Goal: Task Accomplishment & Management: Use online tool/utility

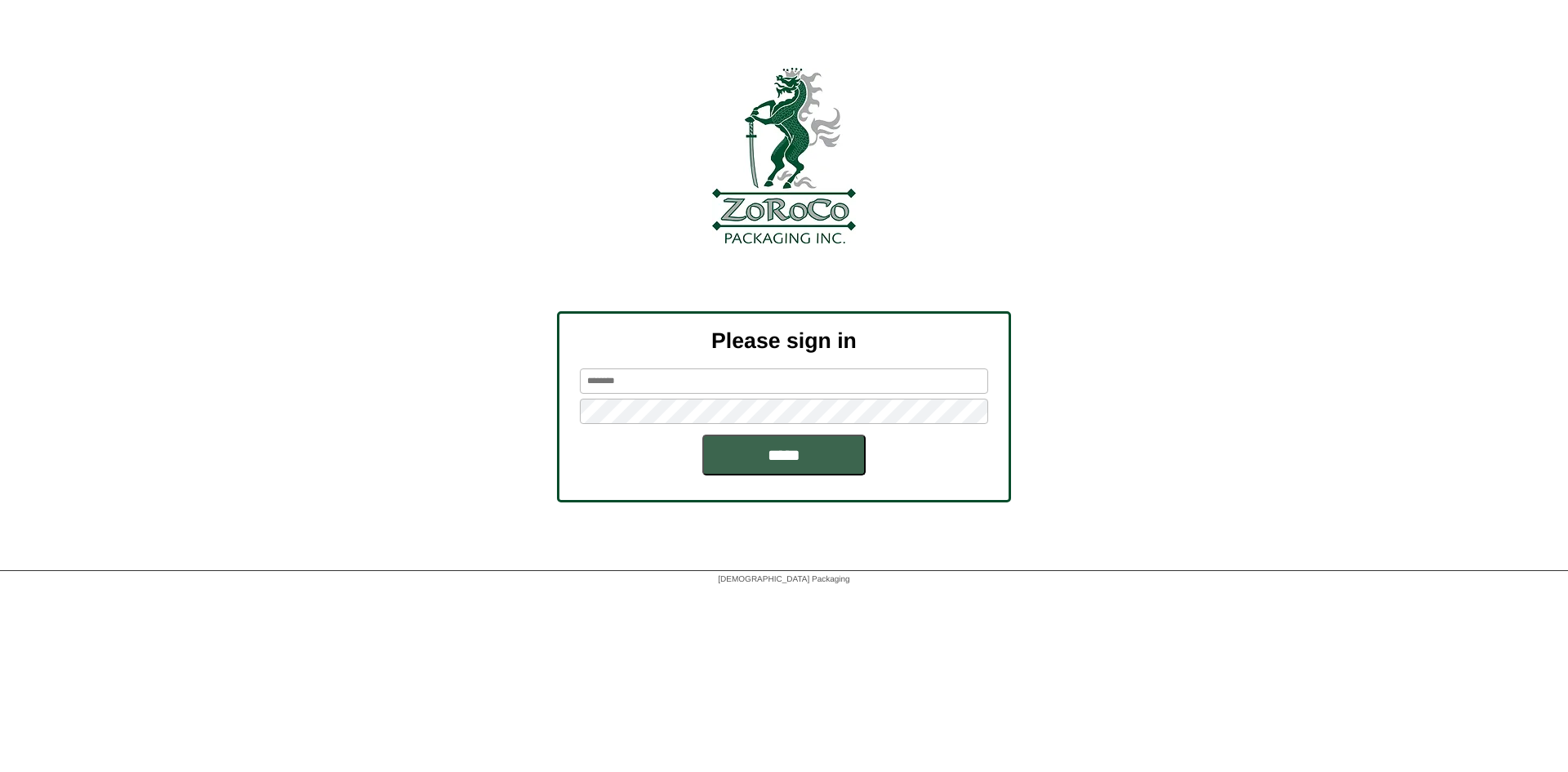
drag, startPoint x: 822, startPoint y: 371, endPoint x: 814, endPoint y: 377, distance: 10.0
click at [822, 371] on input "text" at bounding box center [784, 381] width 408 height 25
type input "*******"
click at [973, 415] on keeper-lock "Open Keeper Popup" at bounding box center [972, 411] width 20 height 20
click at [692, 464] on form "******* *****" at bounding box center [784, 422] width 449 height 107
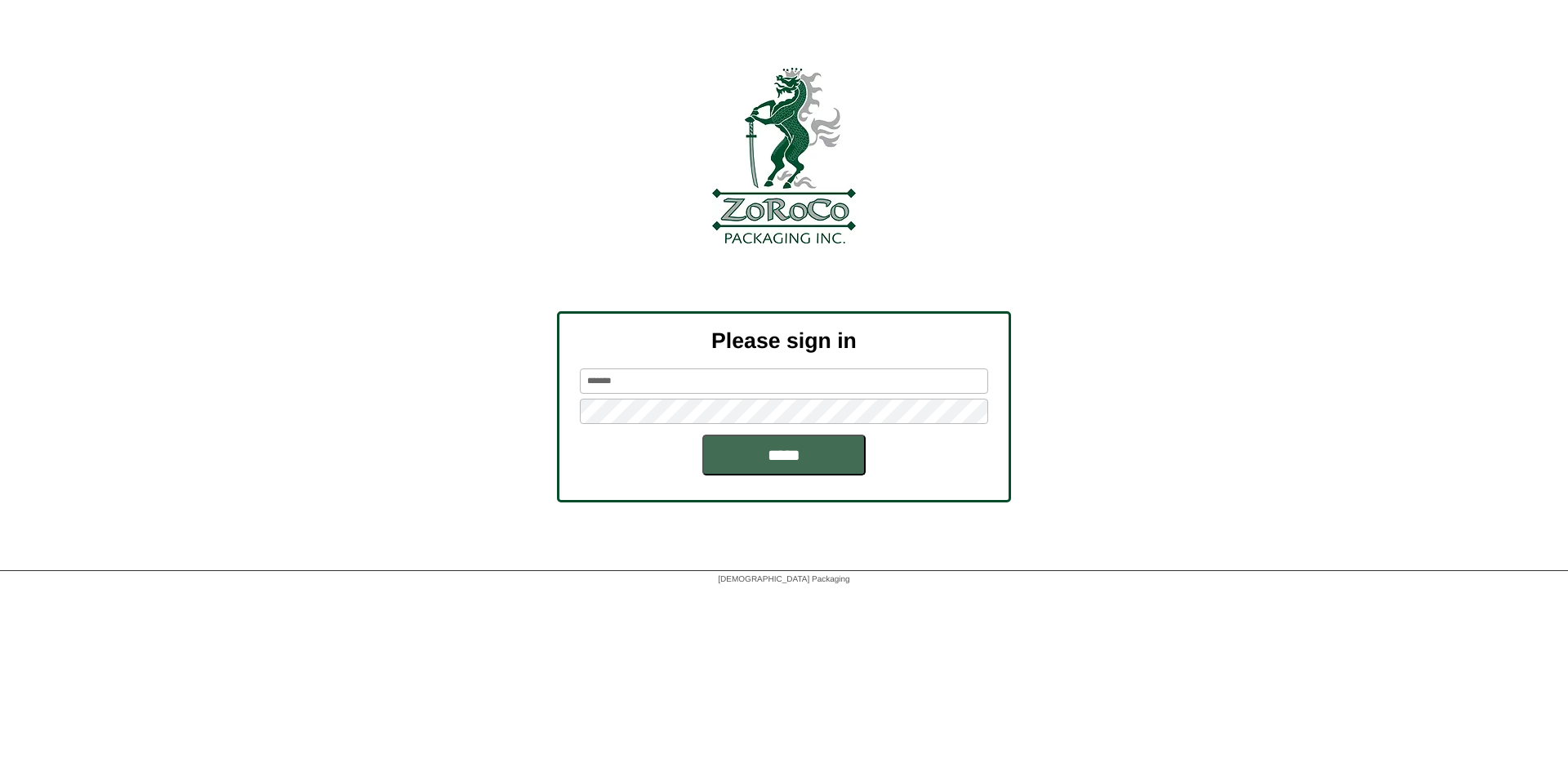
click at [705, 459] on input "*****" at bounding box center [784, 456] width 163 height 41
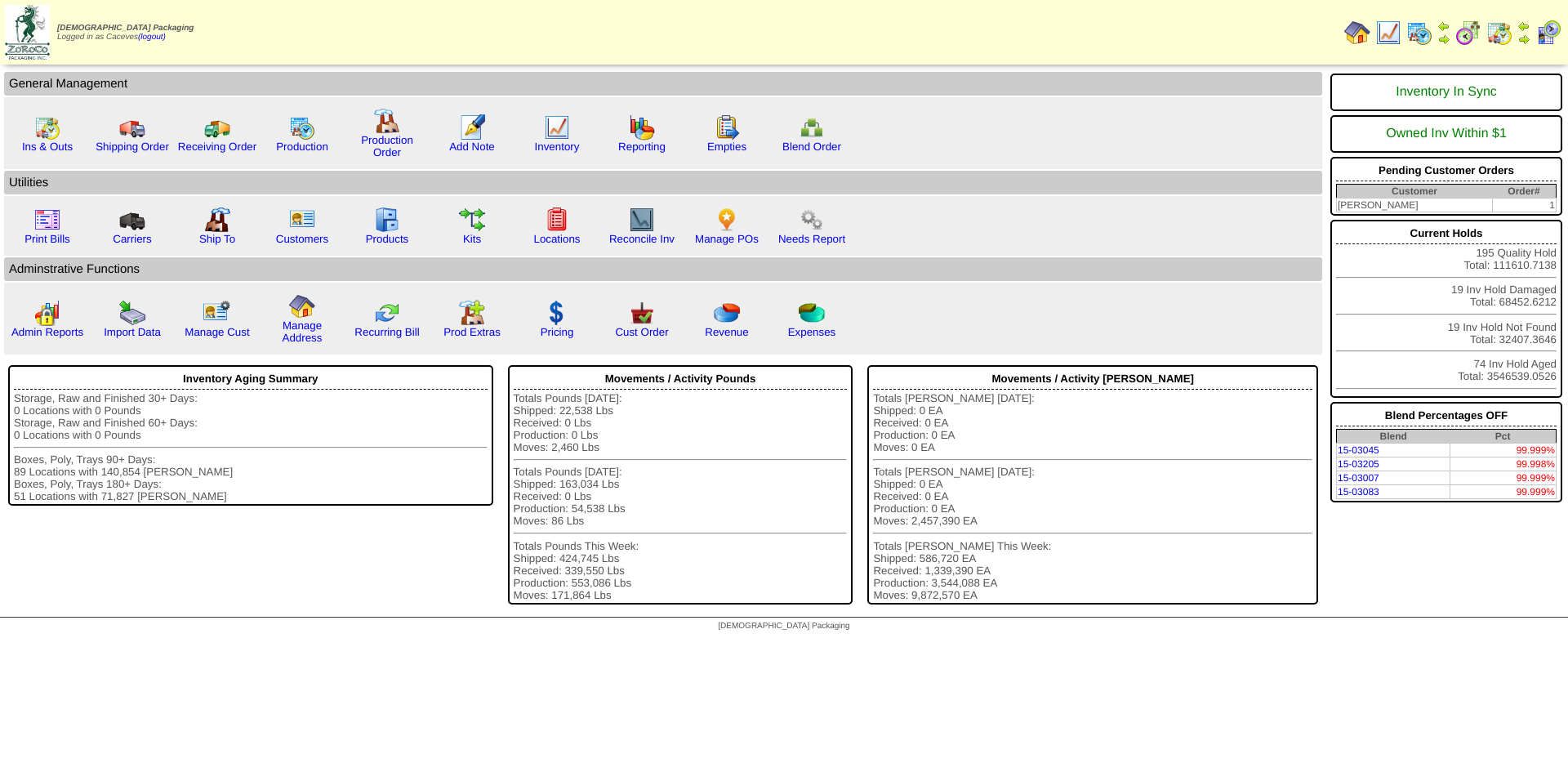
click at [1416, 33] on img at bounding box center [1419, 33] width 26 height 26
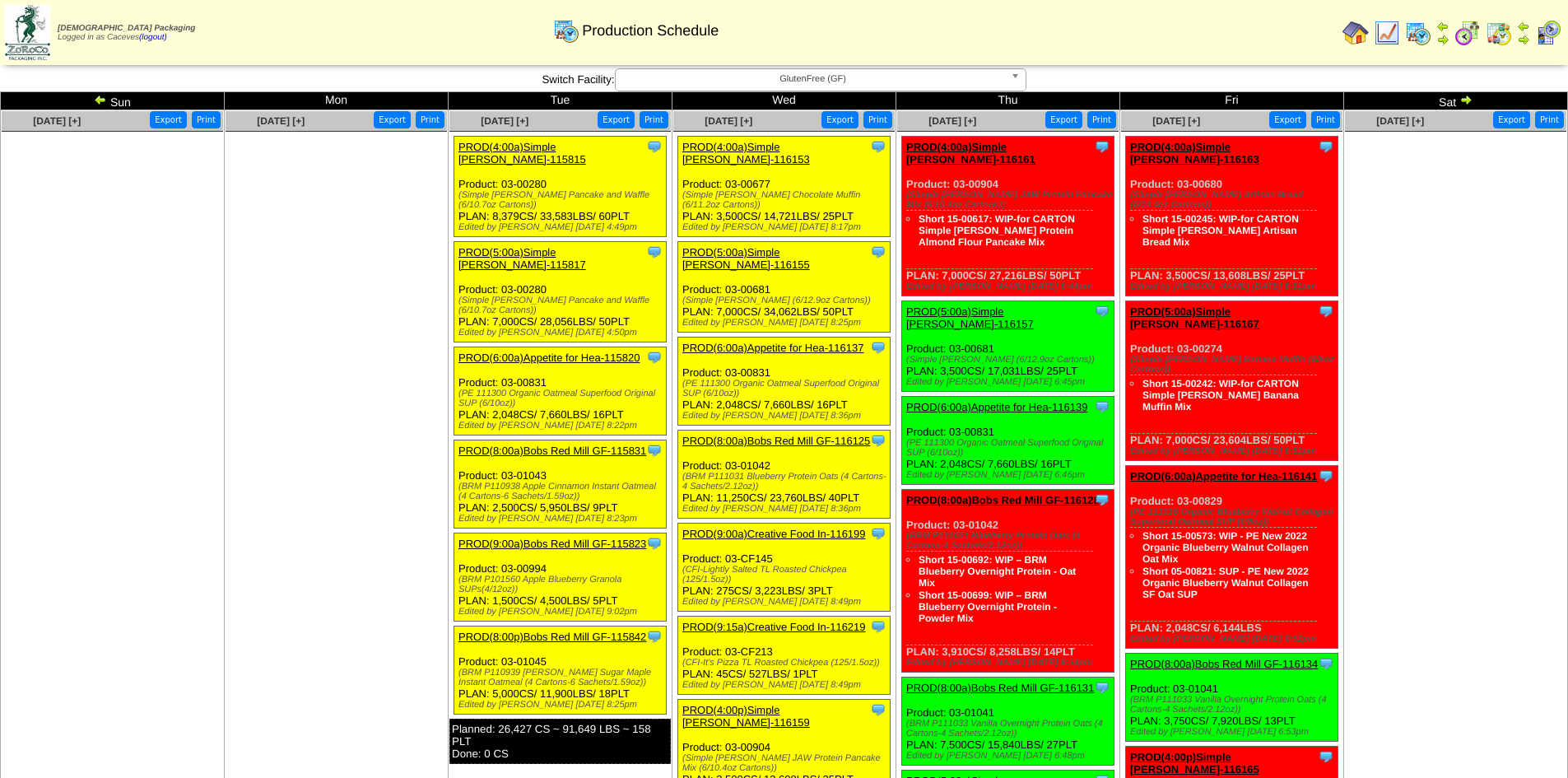
drag, startPoint x: 491, startPoint y: 194, endPoint x: 459, endPoint y: 178, distance: 35.8
click at [459, 191] on div "(Simple Mills Pancake and Waffle (6/10.7oz Cartons))" at bounding box center [562, 200] width 208 height 20
copy div "(Simple Mills Pancake and Waffle (6/10.7oz Cartons"
drag, startPoint x: 565, startPoint y: 475, endPoint x: 511, endPoint y: 454, distance: 57.9
click at [511, 454] on div "Clone Item PROD(8:00a)Bobs Red Mill GF-115831 Bobs Red Mill GF ScheduleID: 1158…" at bounding box center [560, 485] width 212 height 88
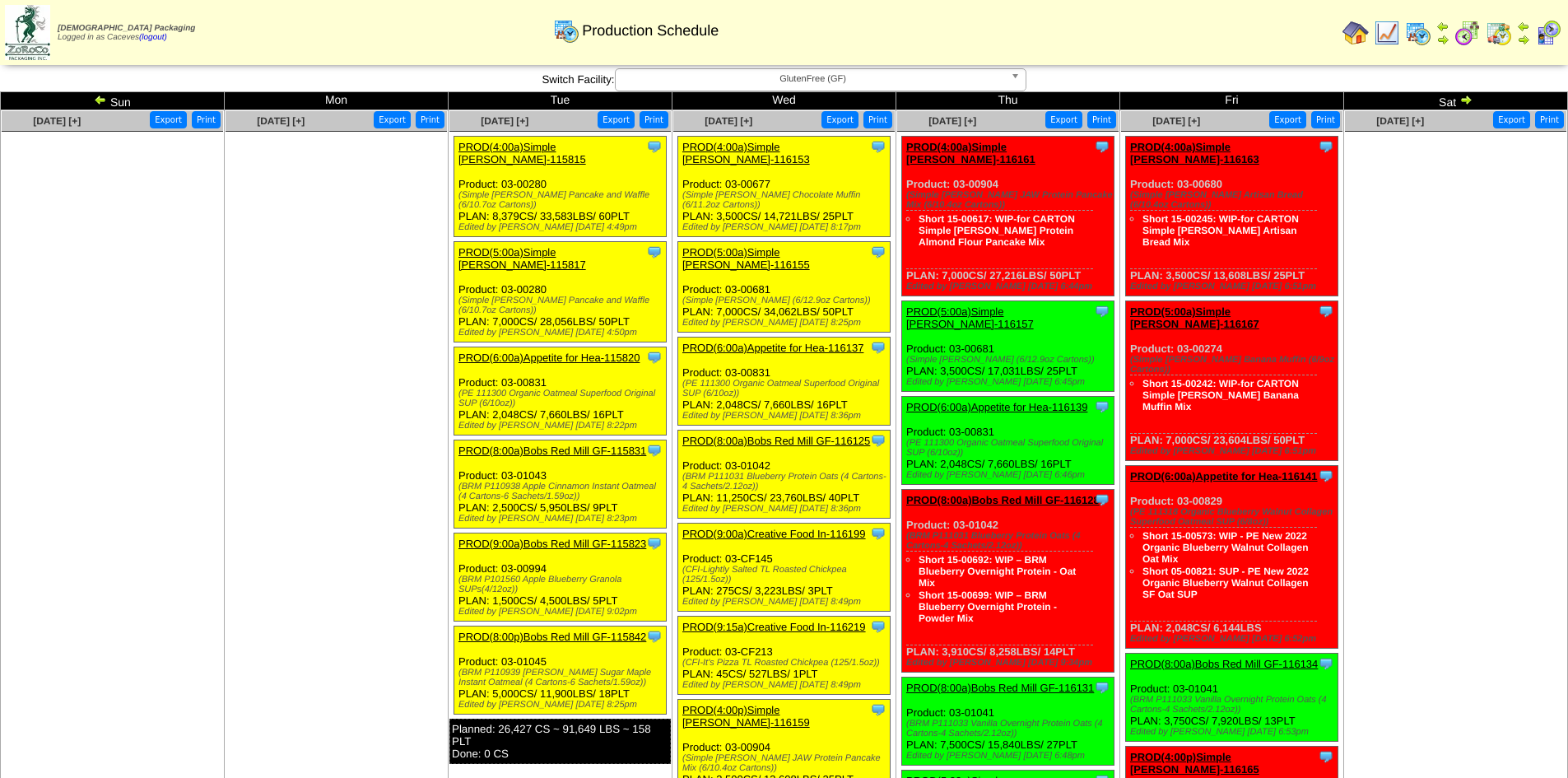
drag, startPoint x: 565, startPoint y: 475, endPoint x: 458, endPoint y: 461, distance: 107.9
click at [458, 482] on div "(BRM P110938 Apple Cinnamon Instant Oatmeal (4 Cartons-6 Sachets/1.59oz))" at bounding box center [562, 491] width 208 height 20
copy div "(BRM P110938 Apple Cinnamon Instant Oatmeal (4 Cartons-6 Sachets/1.59oz)"
drag, startPoint x: 613, startPoint y: 658, endPoint x: 455, endPoint y: 645, distance: 158.5
click at [455, 645] on div "Clone Item PROD(8:00p)Bobs Red Mill GF-115842 Bobs Red Mill GF ScheduleID: 1158…" at bounding box center [560, 671] width 212 height 88
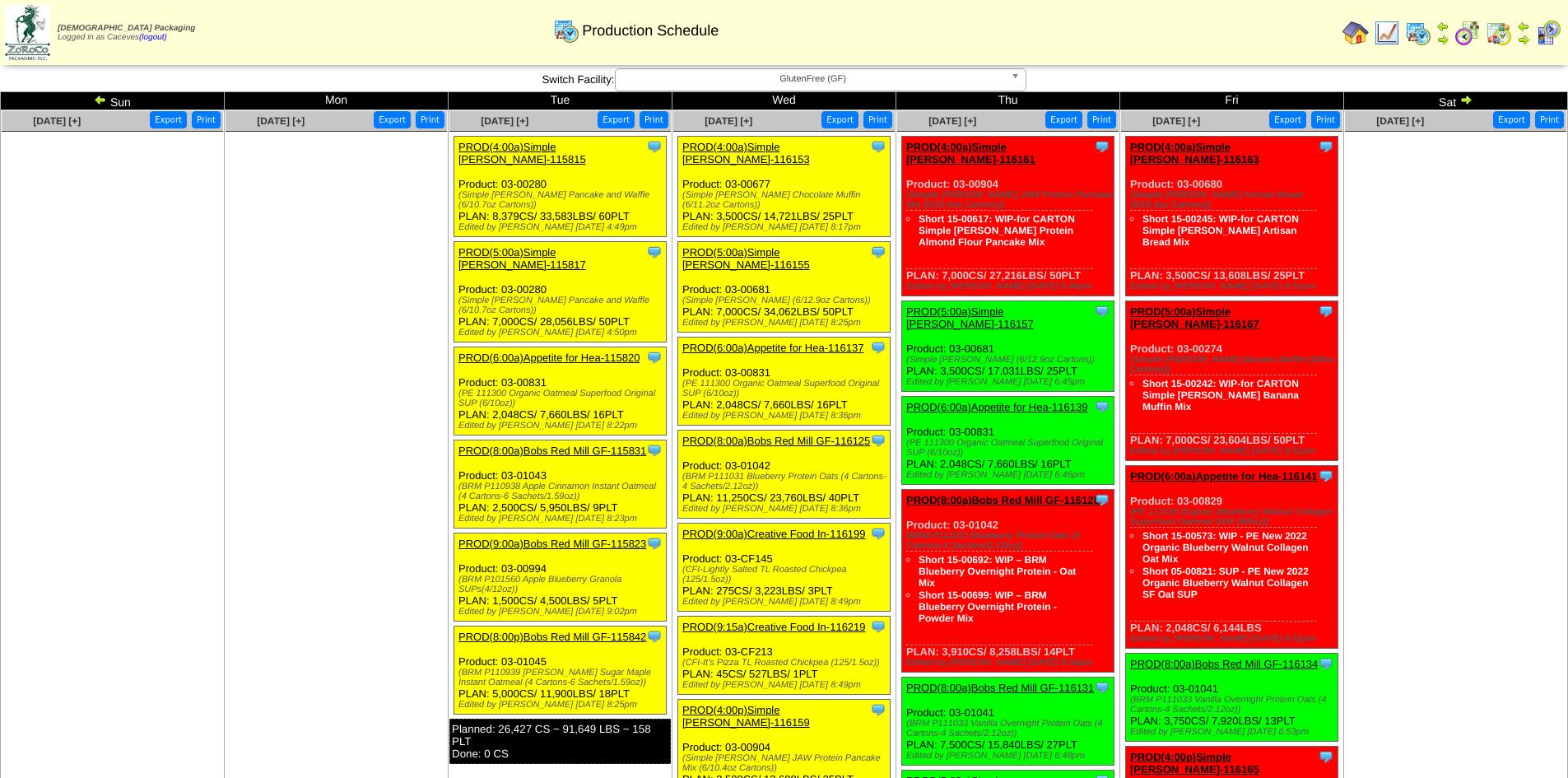
copy div "(BRM P110939 GF Brown Sugar Maple Instant Oatmeal (4 Cartons-6 Sachets/1.59oz)"
drag, startPoint x: 492, startPoint y: 284, endPoint x: 457, endPoint y: 276, distance: 35.9
click at [457, 276] on div "Clone Item PROD(5:00a)Simple Mills-115817 Simple Mills ScheduleID: 115817 28056…" at bounding box center [560, 292] width 212 height 100
copy div "(Simple Mills Pancake and Waffle (6/10.7oz Cartons)"
